Goal: Obtain resource: Obtain resource

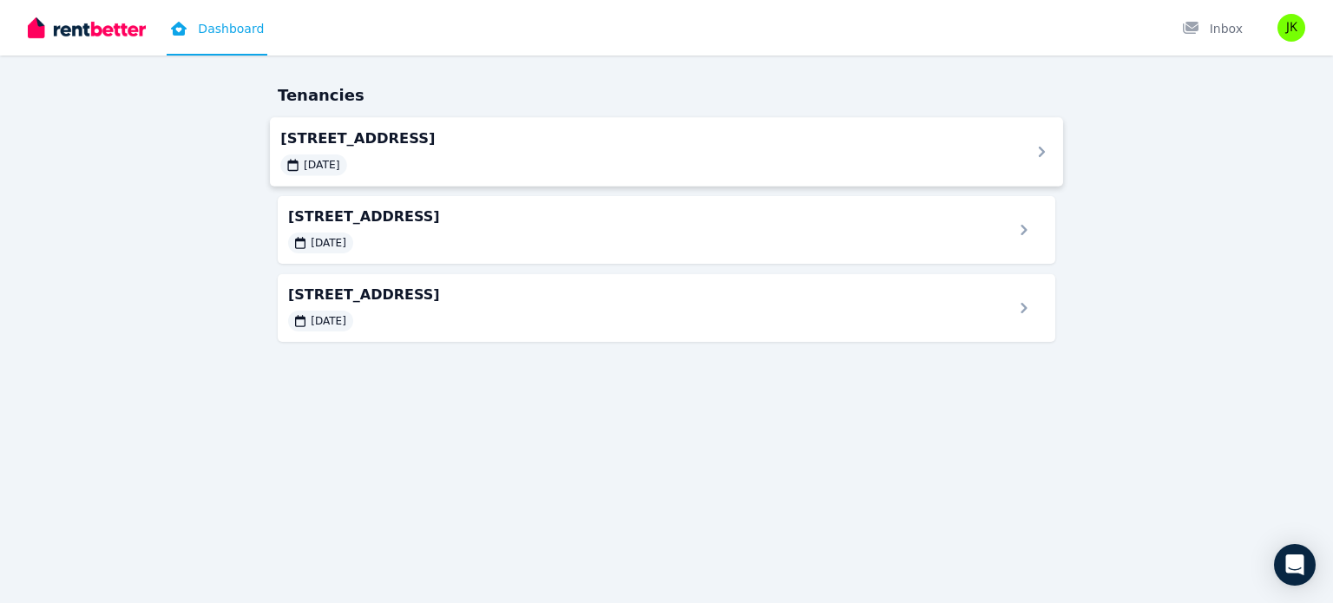
click at [764, 167] on div "[DATE]" at bounding box center [644, 164] width 729 height 21
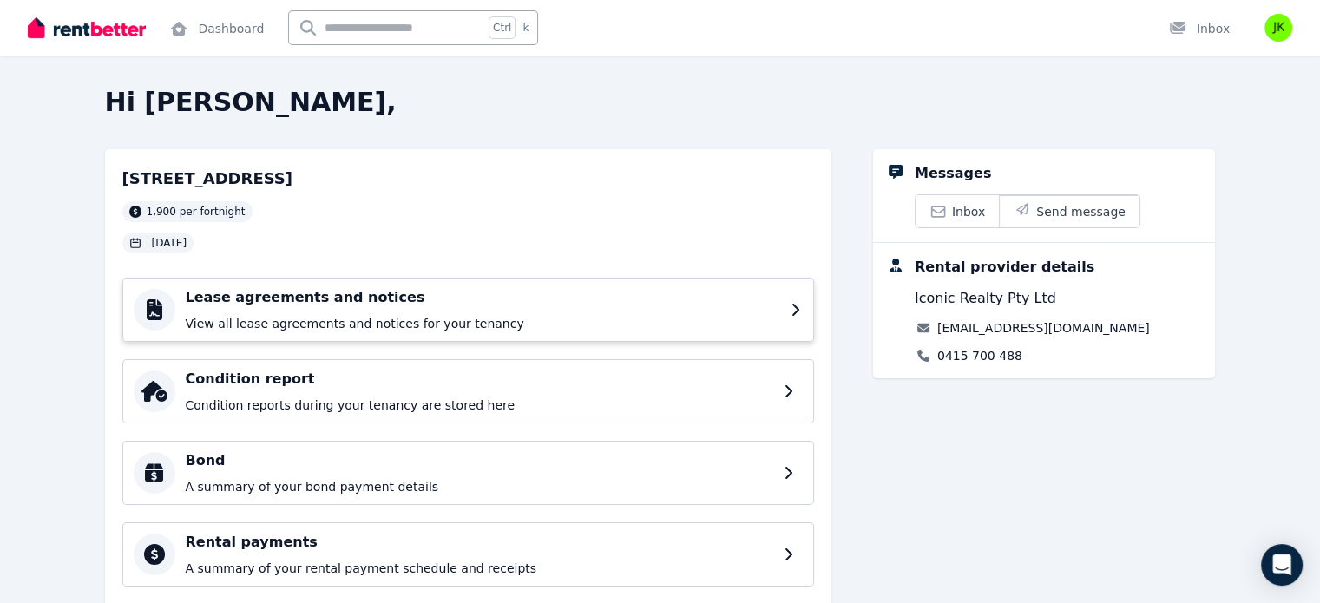
click at [731, 298] on h4 "Lease agreements and notices" at bounding box center [483, 297] width 594 height 21
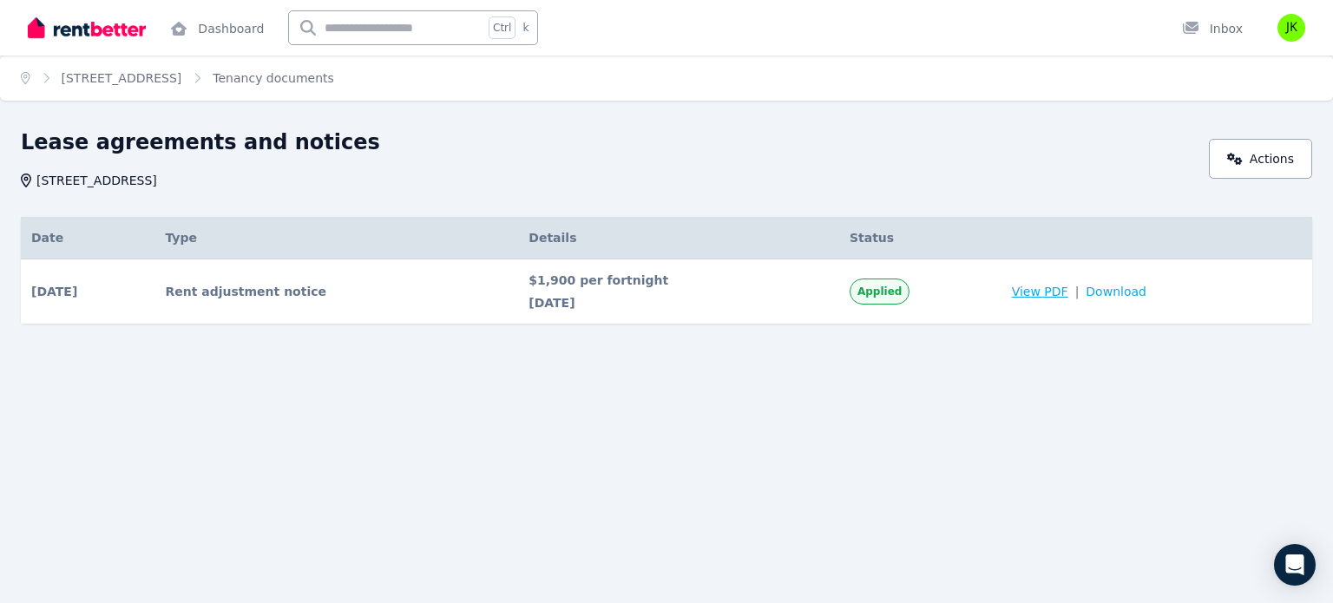
click at [1027, 291] on span "View PDF" at bounding box center [1040, 291] width 56 height 17
click at [968, 372] on div "Lease agreements and notices 7/559 Anzac Parade, Kensington NSW 2033 Actions Da…" at bounding box center [666, 257] width 1333 height 258
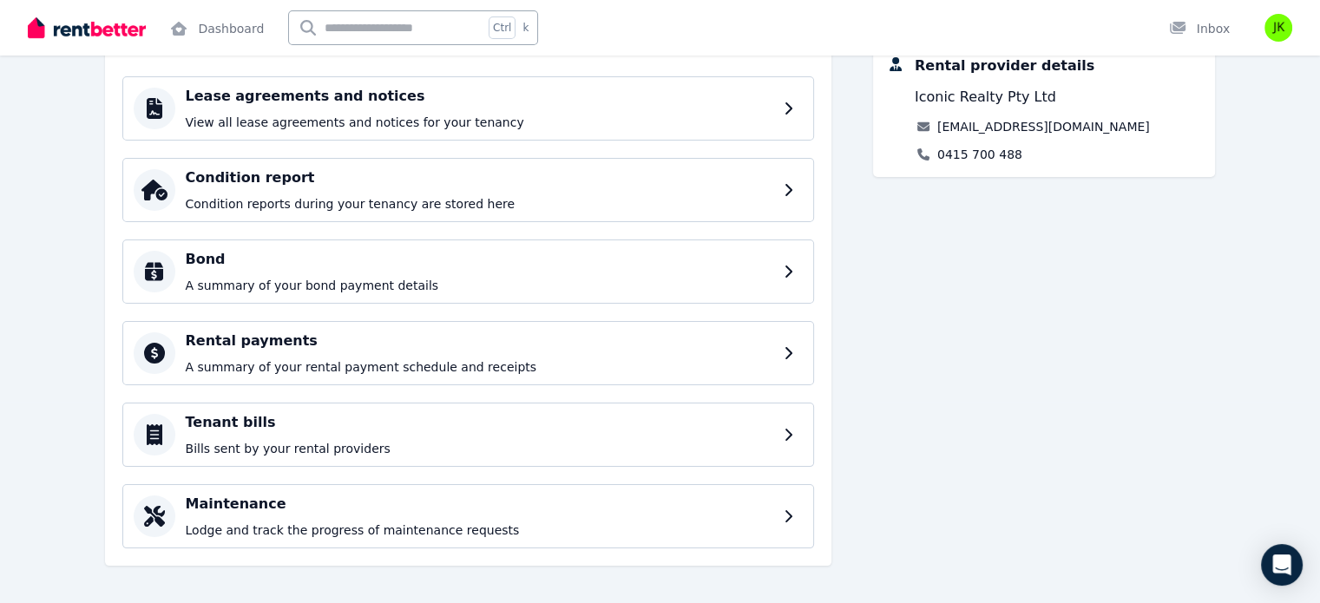
scroll to position [210, 0]
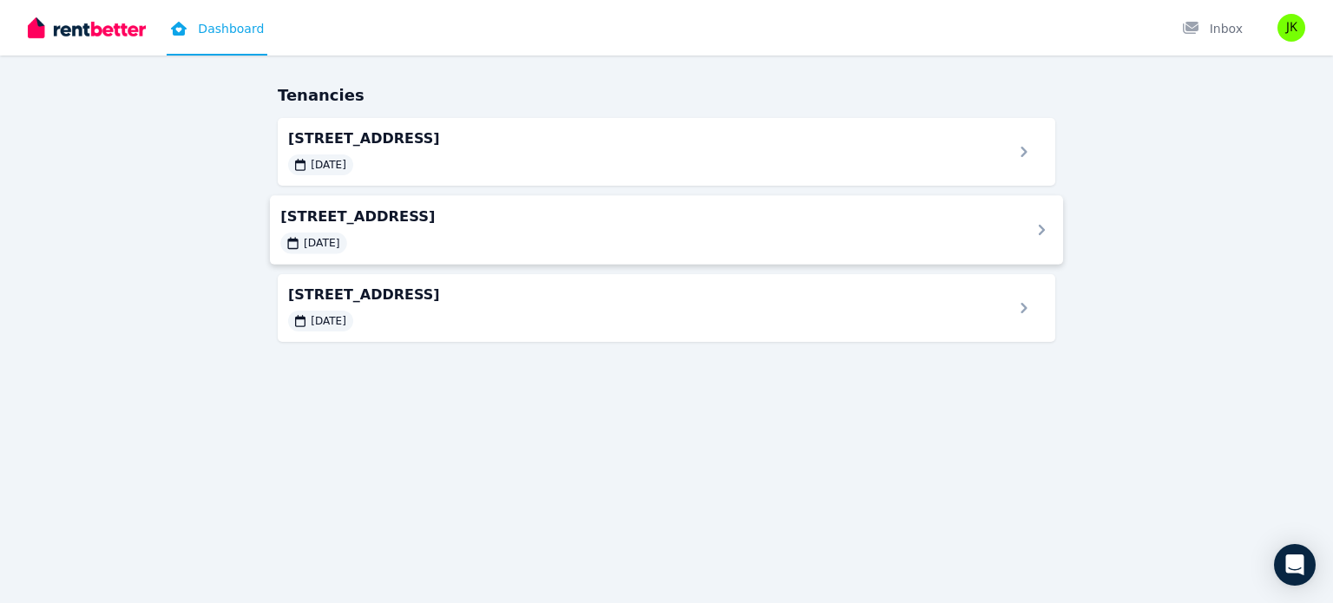
click at [359, 217] on span "[STREET_ADDRESS]" at bounding box center [644, 216] width 729 height 21
click at [402, 312] on div "[DATE]" at bounding box center [644, 321] width 729 height 21
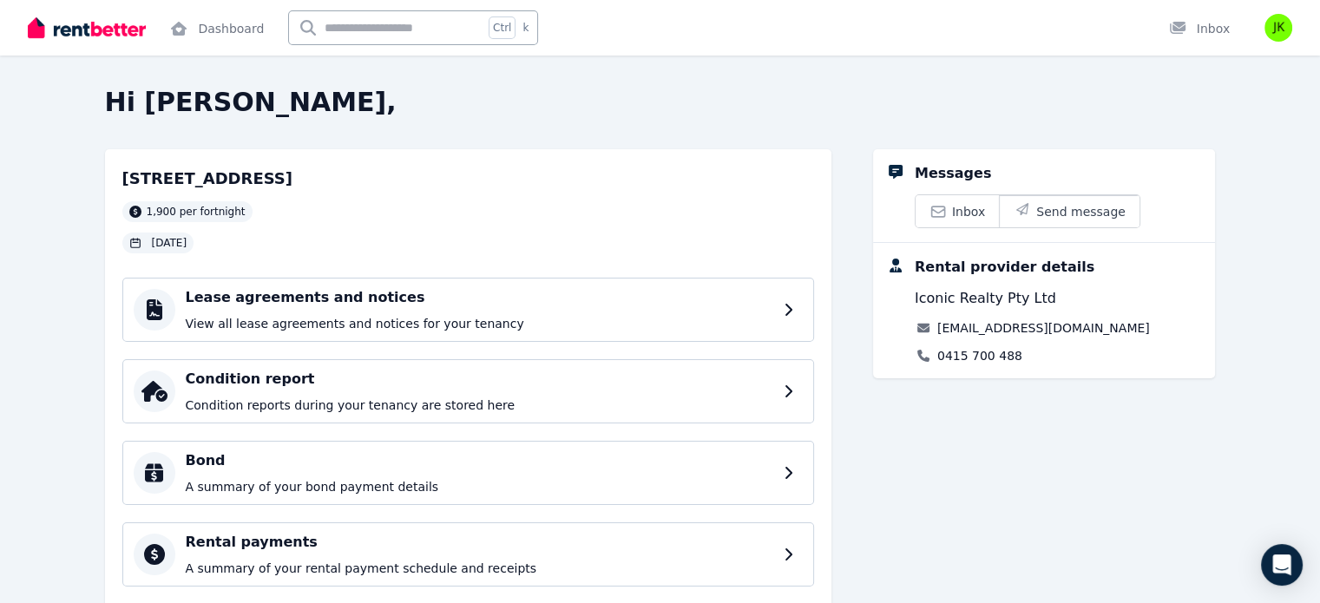
click at [402, 312] on div "Lease agreements and notices View all lease agreements and notices for your ten…" at bounding box center [480, 309] width 588 height 45
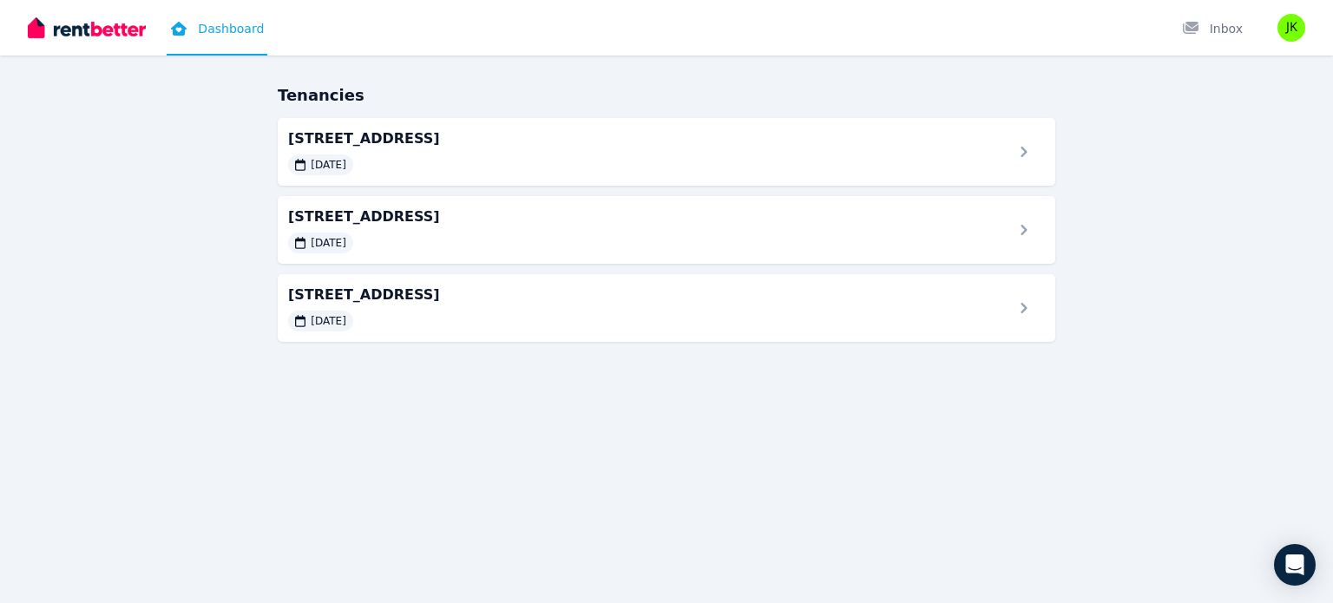
click at [236, 33] on link "Dashboard" at bounding box center [217, 28] width 101 height 56
click at [417, 230] on div "7/[GEOGRAPHIC_DATA], [GEOGRAPHIC_DATA] [DATE]" at bounding box center [644, 230] width 729 height 48
